Goal: Find specific page/section: Find specific page/section

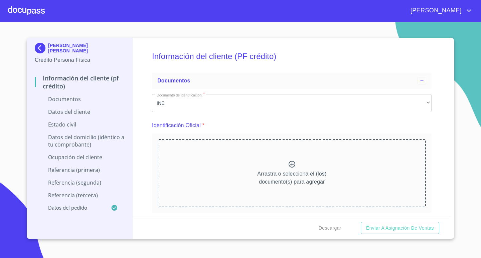
click at [20, 10] on div at bounding box center [26, 10] width 37 height 21
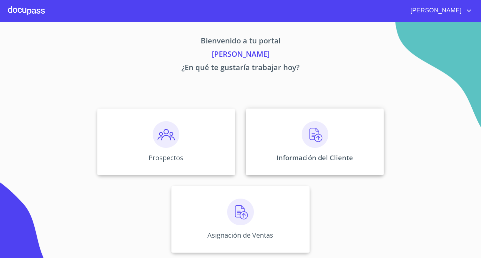
click at [330, 147] on div "Información del Cliente" at bounding box center [315, 142] width 138 height 67
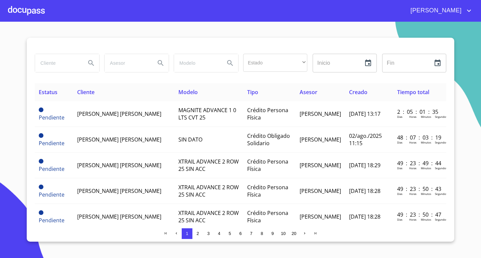
click at [30, 13] on div at bounding box center [26, 10] width 37 height 21
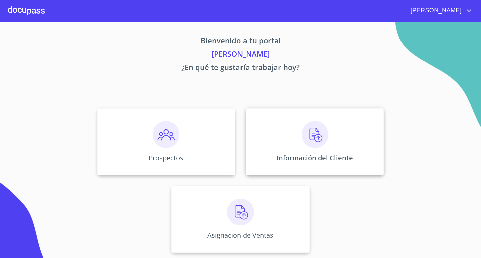
click at [297, 133] on div "Información del Cliente" at bounding box center [315, 142] width 138 height 67
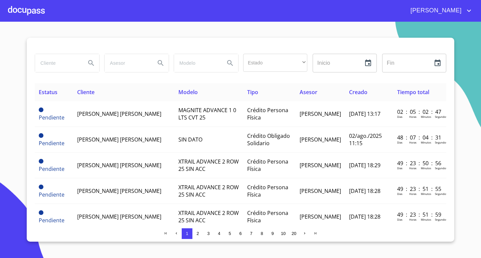
click at [76, 64] on input "search" at bounding box center [57, 63] width 45 height 18
type input "narci"
click at [93, 62] on icon "Search" at bounding box center [91, 63] width 8 height 8
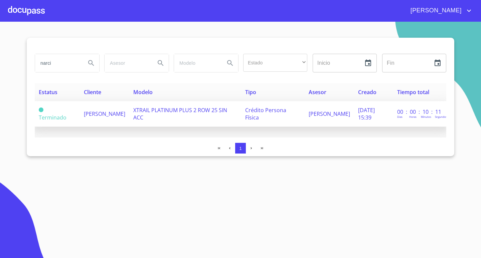
click at [129, 115] on td "NARCISO ORTIZ MORALES" at bounding box center [104, 114] width 49 height 26
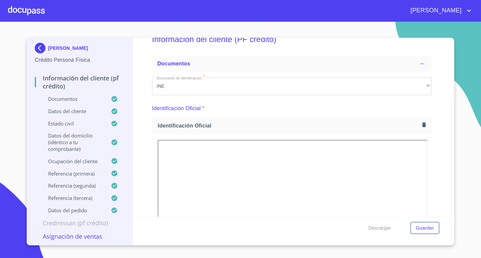
scroll to position [55, 0]
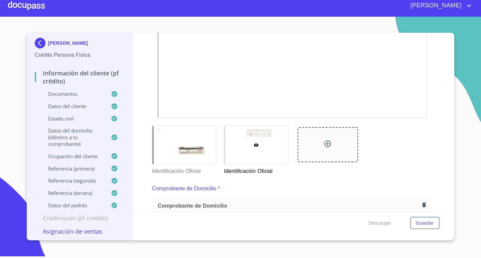
scroll to position [113, 0]
